Goal: Use online tool/utility: Utilize a website feature to perform a specific function

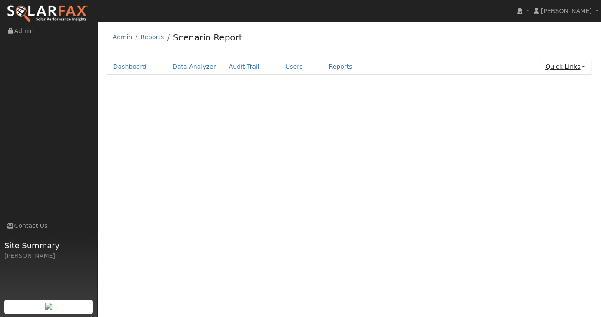
click at [581, 67] on link "Quick Links" at bounding box center [565, 67] width 53 height 16
click at [553, 118] on link "Run a Scenario Report" at bounding box center [548, 116] width 88 height 12
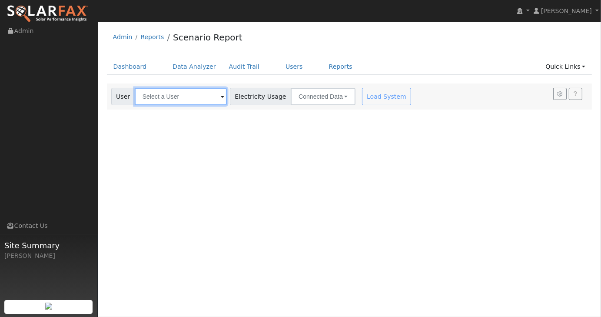
click at [205, 98] on input "text" at bounding box center [181, 96] width 92 height 17
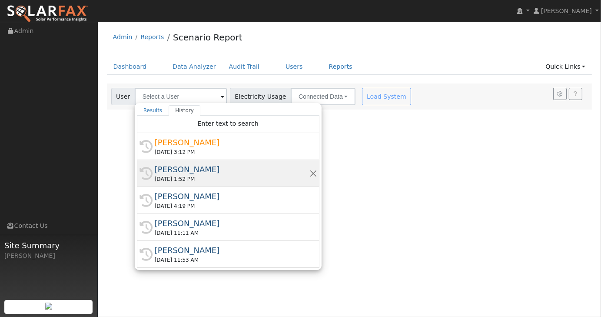
click at [211, 168] on div "[PERSON_NAME]" at bounding box center [232, 169] width 155 height 12
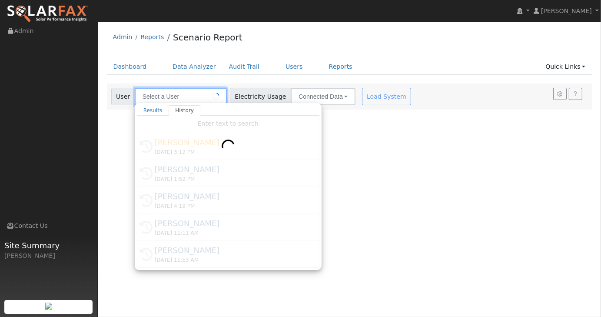
type input "[PERSON_NAME]"
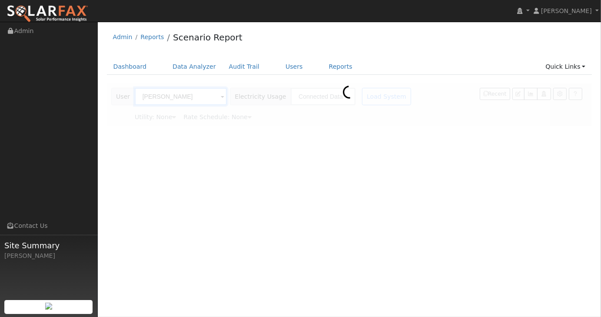
type input "Southern [US_STATE] Edison"
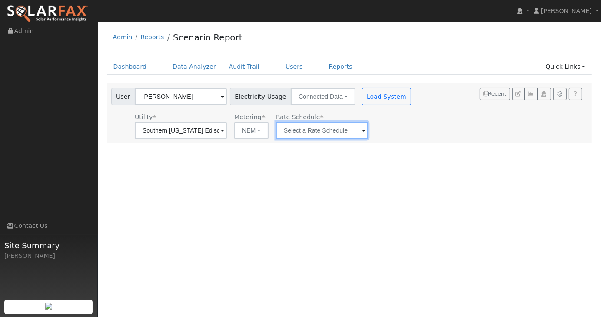
click at [300, 130] on input "text" at bounding box center [322, 130] width 92 height 17
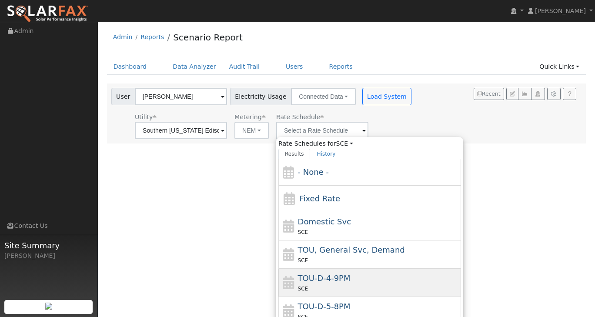
click at [313, 277] on span "TOU-D-4-9PM" at bounding box center [324, 277] width 53 height 9
type input "TOU-D-4-9PM"
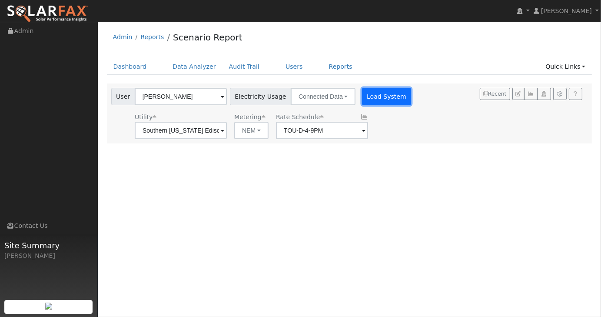
click at [370, 101] on button "Load System" at bounding box center [387, 96] width 50 height 17
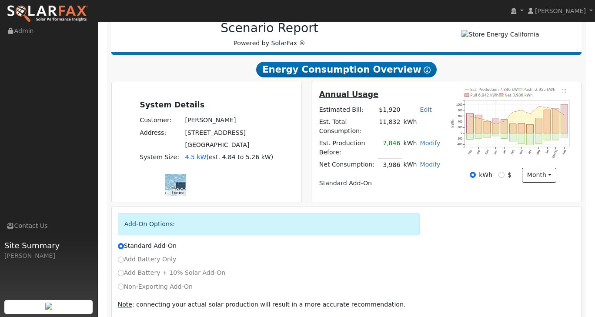
scroll to position [145, 0]
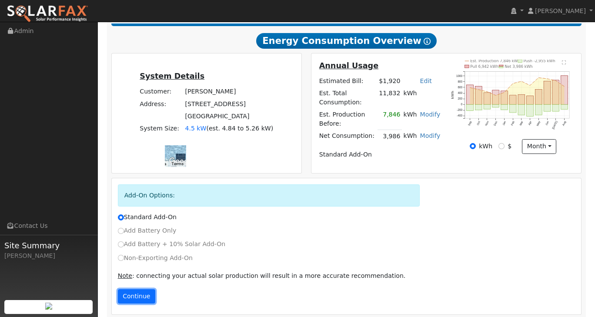
click at [129, 289] on button "Continue" at bounding box center [136, 296] width 37 height 15
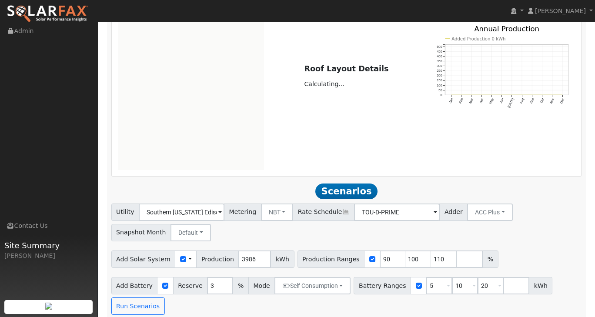
scroll to position [479, 0]
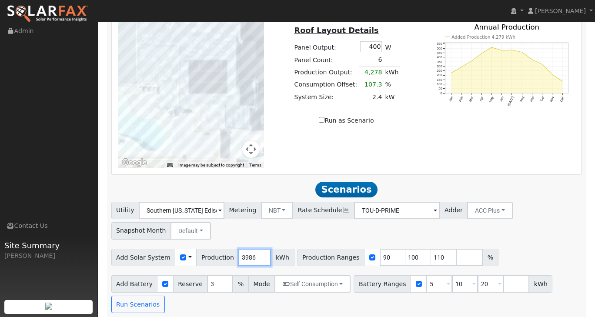
drag, startPoint x: 247, startPoint y: 253, endPoint x: 231, endPoint y: 249, distance: 16.2
click at [238, 249] on input "3986" at bounding box center [254, 257] width 33 height 17
type input "7900"
click at [426, 278] on input "5" at bounding box center [439, 283] width 26 height 17
type input "10"
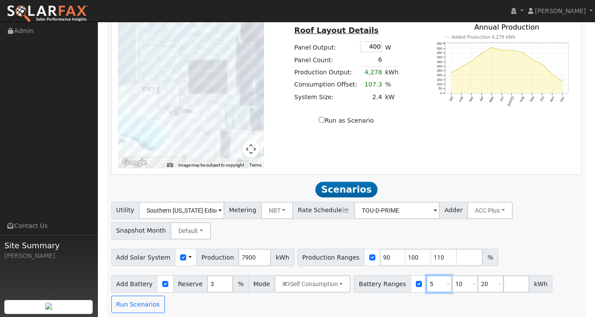
type input "20"
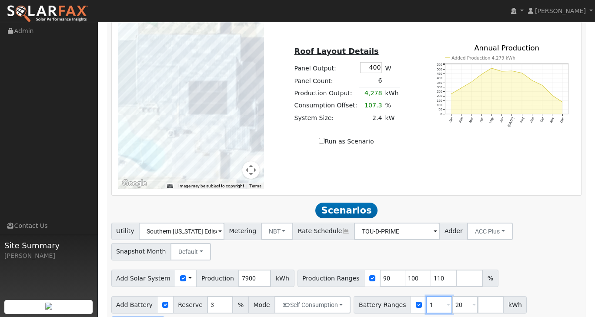
type input "20"
type input "2"
type input "27"
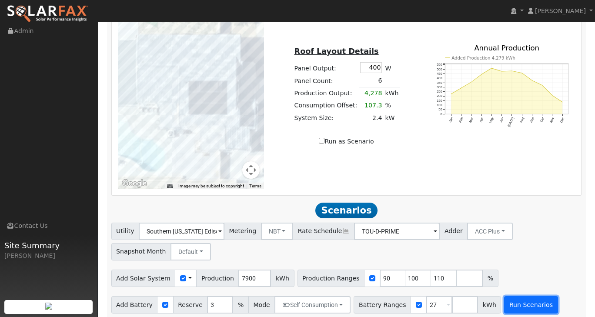
click at [507, 298] on button "Run Scenarios" at bounding box center [530, 304] width 53 height 17
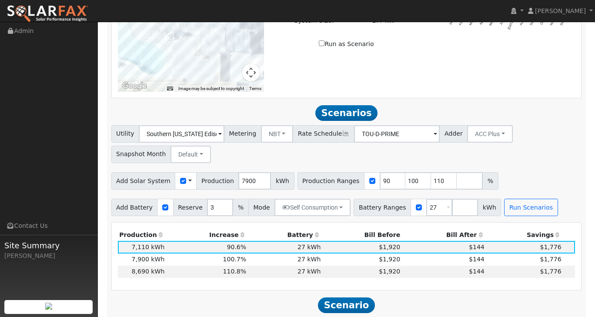
scroll to position [643, 0]
